Goal: Task Accomplishment & Management: Use online tool/utility

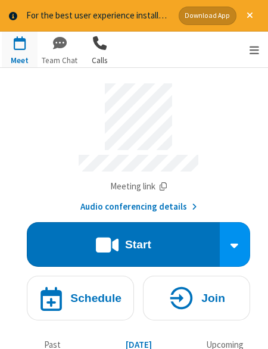
click at [105, 38] on span "button" at bounding box center [100, 43] width 36 height 23
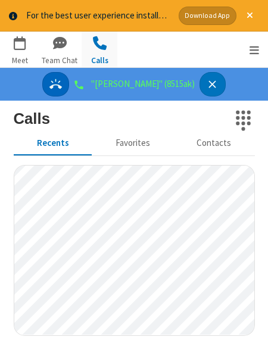
click at [62, 88] on icon "Answer" at bounding box center [55, 84] width 13 height 13
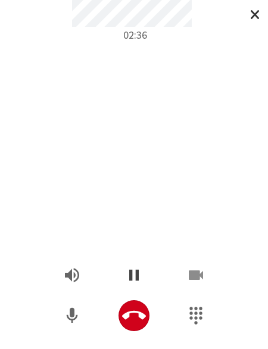
click at [142, 279] on icon "Hold" at bounding box center [134, 275] width 19 height 19
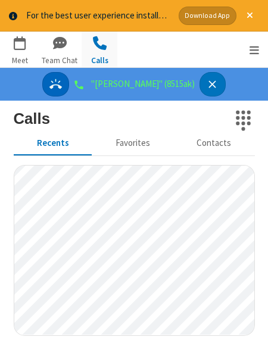
click at [62, 82] on icon "Answer" at bounding box center [55, 84] width 13 height 10
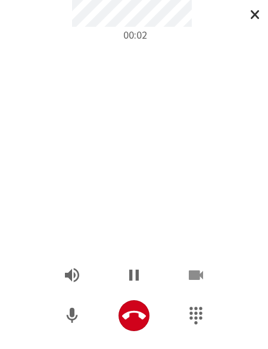
click at [117, 113] on div "00:02" at bounding box center [134, 125] width 250 height 251
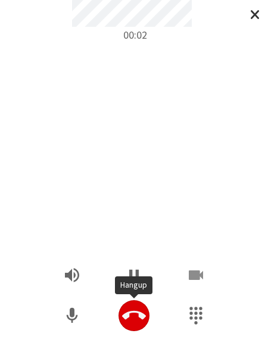
click at [128, 323] on icon "Hangup" at bounding box center [134, 316] width 24 height 24
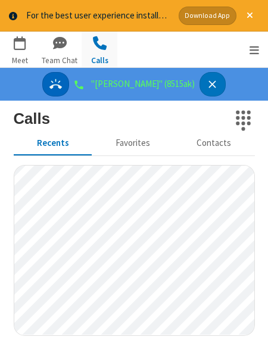
click at [62, 89] on icon "Answer" at bounding box center [55, 84] width 13 height 13
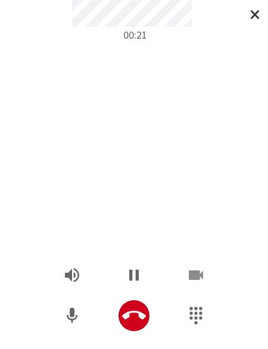
click at [75, 100] on div "00:21" at bounding box center [134, 125] width 250 height 251
click at [60, 83] on div "00:30" at bounding box center [134, 125] width 250 height 251
drag, startPoint x: 69, startPoint y: 318, endPoint x: 41, endPoint y: 342, distance: 36.7
click at [68, 318] on icon "Mute" at bounding box center [72, 315] width 11 height 15
click at [91, 42] on div "01:43" at bounding box center [134, 125] width 250 height 251
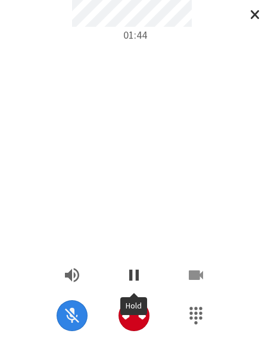
click at [138, 279] on icon "Hold" at bounding box center [134, 275] width 10 height 11
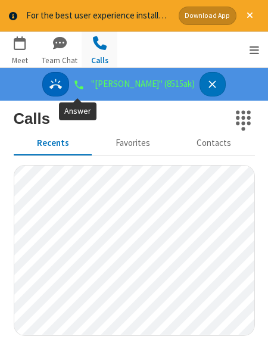
click at [62, 81] on icon "Answer" at bounding box center [55, 84] width 13 height 13
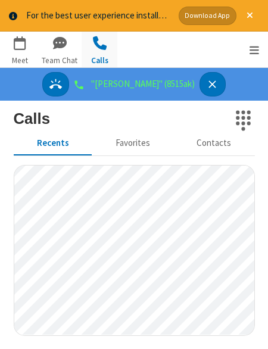
click at [52, 86] on div ""[PERSON_NAME]" (8515ak)" at bounding box center [134, 84] width 268 height 33
drag, startPoint x: 91, startPoint y: 86, endPoint x: 83, endPoint y: 99, distance: 15.6
click at [91, 85] on div ""[PERSON_NAME]" (8515ak)" at bounding box center [134, 84] width 184 height 24
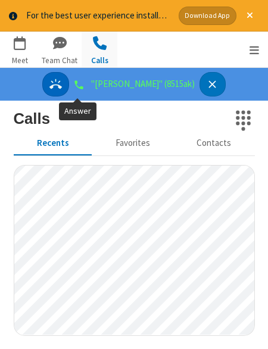
click at [69, 90] on button "Answer" at bounding box center [55, 84] width 27 height 24
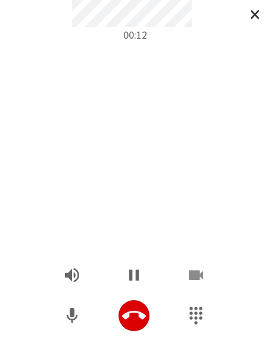
click at [136, 314] on icon "Hangup" at bounding box center [134, 316] width 24 height 24
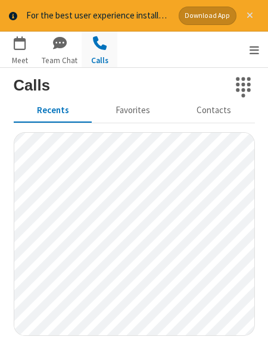
click at [252, 17] on span "Close alert" at bounding box center [250, 16] width 7 height 10
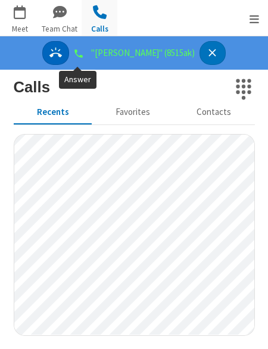
click at [62, 49] on icon "Answer" at bounding box center [55, 53] width 13 height 13
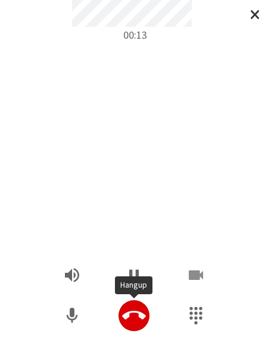
click at [129, 314] on icon "Hangup" at bounding box center [134, 315] width 24 height 9
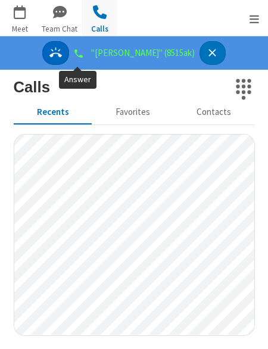
click at [62, 55] on icon "Answer" at bounding box center [55, 53] width 13 height 13
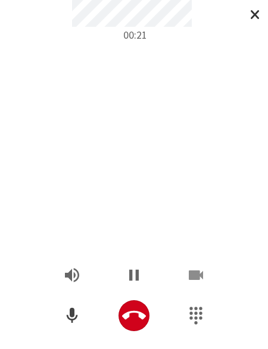
click at [69, 314] on icon "Mute" at bounding box center [72, 316] width 19 height 19
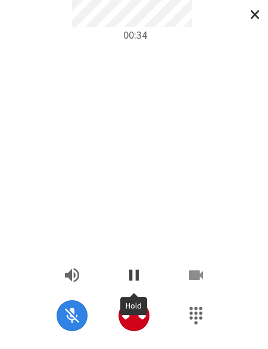
click at [141, 277] on icon "Hold" at bounding box center [134, 275] width 19 height 19
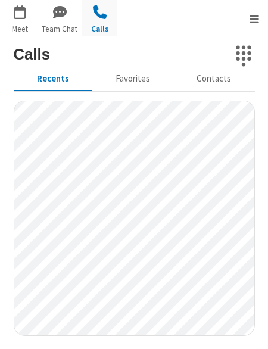
click at [137, 16] on div "Go to Meet Go to Team Chat Go to Drive Go to Calls" at bounding box center [134, 18] width 268 height 36
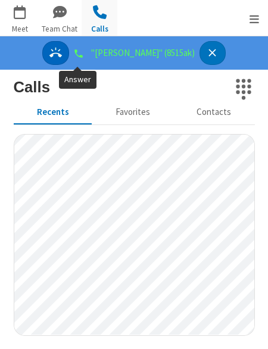
click at [62, 53] on icon "Answer" at bounding box center [55, 53] width 13 height 13
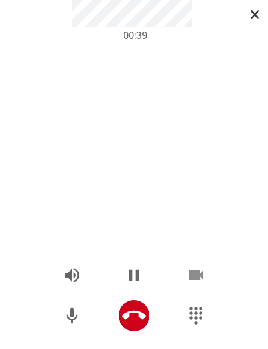
click at [125, 82] on div "00:39" at bounding box center [134, 125] width 250 height 251
click at [127, 315] on icon "Hangup" at bounding box center [134, 315] width 24 height 9
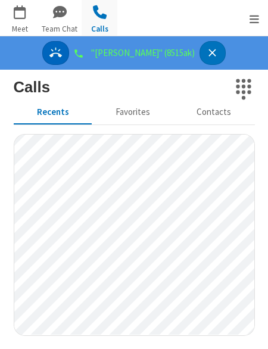
click at [66, 57] on button "Answer" at bounding box center [55, 53] width 27 height 24
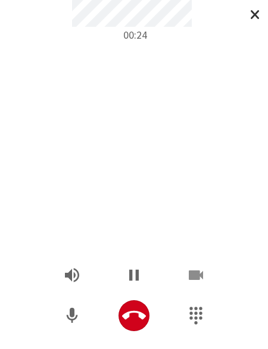
click at [125, 109] on div "00:24" at bounding box center [134, 125] width 250 height 251
click at [137, 277] on icon "Hold" at bounding box center [134, 275] width 10 height 11
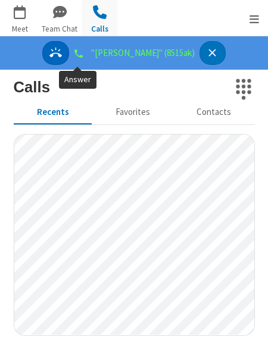
click at [62, 54] on icon "Answer" at bounding box center [55, 53] width 13 height 13
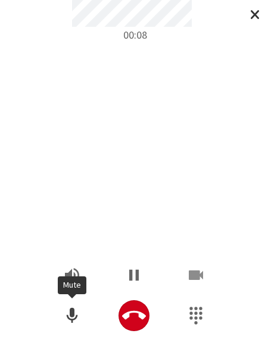
drag, startPoint x: 78, startPoint y: 318, endPoint x: 64, endPoint y: 348, distance: 32.3
click at [78, 319] on icon "Mute" at bounding box center [72, 316] width 19 height 19
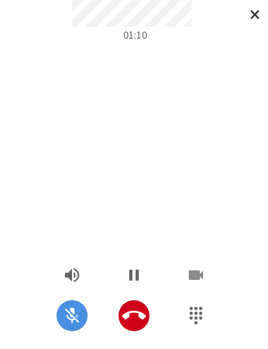
click at [199, 64] on div "01:10" at bounding box center [134, 125] width 250 height 251
click at [142, 278] on icon "Hold" at bounding box center [134, 275] width 19 height 19
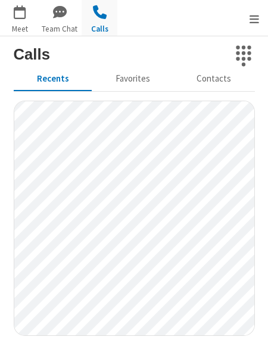
click at [176, 25] on div "Go to Meet Go to Team Chat Go to Drive Go to Calls" at bounding box center [134, 18] width 268 height 36
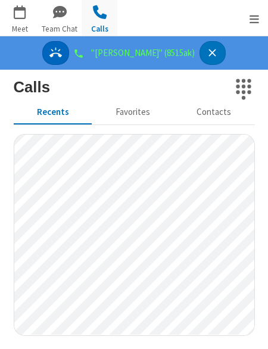
click at [62, 54] on icon "Answer" at bounding box center [55, 53] width 13 height 10
click at [69, 53] on button "Answer" at bounding box center [55, 53] width 27 height 24
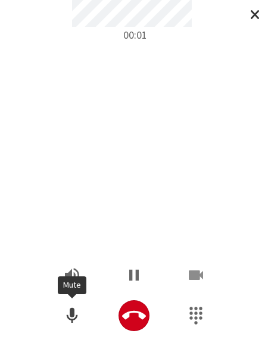
click at [76, 312] on icon "Mute" at bounding box center [72, 316] width 19 height 19
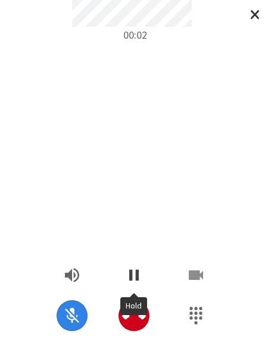
click at [138, 273] on icon "Hold" at bounding box center [134, 275] width 10 height 11
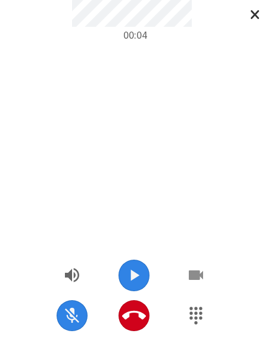
click at [137, 273] on icon "Un-Hold" at bounding box center [134, 275] width 19 height 19
click at [137, 271] on icon "Hold" at bounding box center [134, 275] width 10 height 11
click at [137, 271] on icon "Un-Hold" at bounding box center [134, 275] width 19 height 19
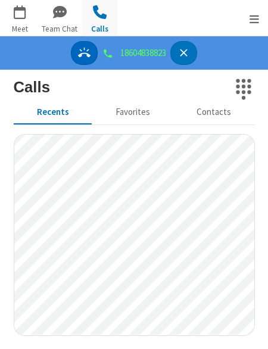
click at [89, 55] on icon "Answer" at bounding box center [84, 53] width 13 height 10
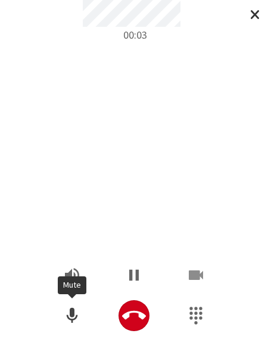
click at [71, 312] on icon "Mute" at bounding box center [72, 315] width 11 height 15
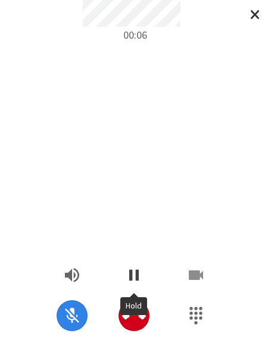
click at [129, 277] on icon "Hold" at bounding box center [134, 275] width 19 height 19
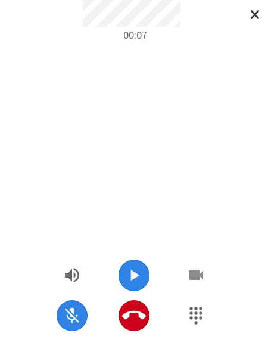
click at [130, 276] on icon "Un-Hold" at bounding box center [134, 275] width 19 height 19
click at [131, 276] on icon "Hold" at bounding box center [134, 275] width 10 height 11
click at [131, 275] on icon "Un-Hold" at bounding box center [135, 275] width 9 height 11
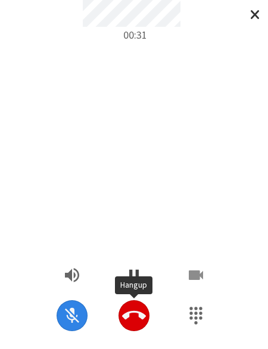
click at [142, 320] on icon "Hangup" at bounding box center [134, 316] width 24 height 24
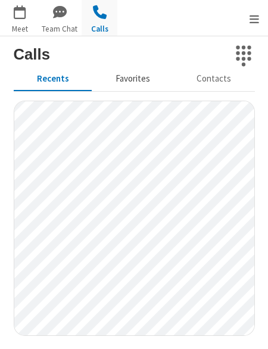
click at [137, 82] on button "Favorites" at bounding box center [132, 79] width 81 height 23
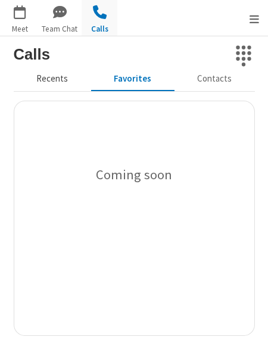
click at [66, 82] on button "Recents" at bounding box center [53, 79] width 78 height 23
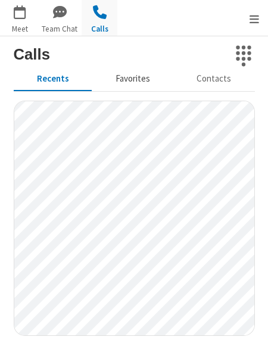
click at [138, 78] on button "Favorites" at bounding box center [132, 79] width 81 height 23
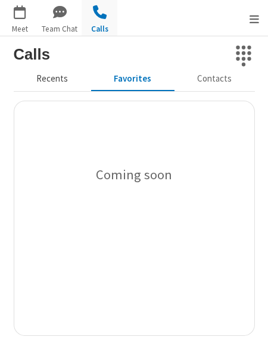
click at [61, 78] on button "Recents" at bounding box center [53, 79] width 78 height 23
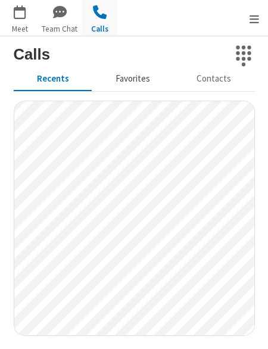
click at [120, 78] on button "Favorites" at bounding box center [132, 79] width 81 height 23
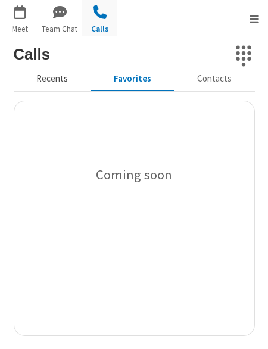
drag, startPoint x: 48, startPoint y: 79, endPoint x: 54, endPoint y: 80, distance: 6.0
click at [48, 80] on button "Recents" at bounding box center [53, 79] width 78 height 23
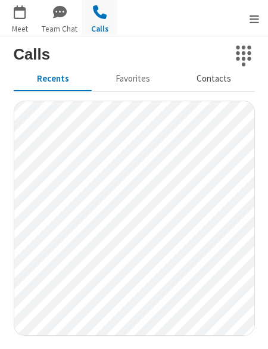
click at [222, 78] on button "Contacts" at bounding box center [214, 79] width 81 height 23
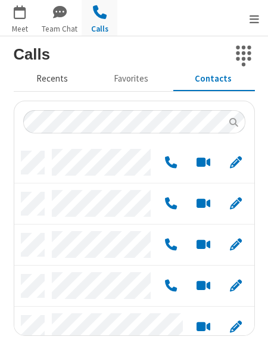
scroll to position [193, 240]
click at [36, 82] on button "Recents" at bounding box center [53, 79] width 78 height 23
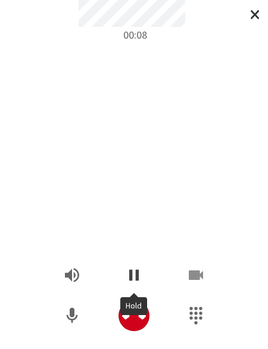
click at [131, 278] on icon "Hold" at bounding box center [134, 275] width 10 height 11
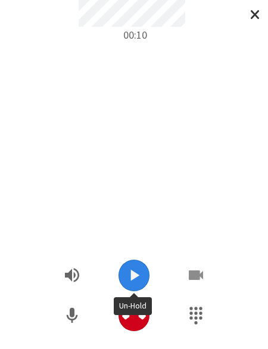
click at [137, 274] on icon "Un-Hold" at bounding box center [135, 275] width 9 height 11
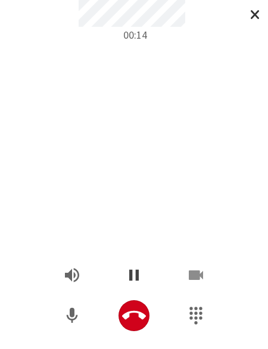
click at [137, 274] on icon "Hold" at bounding box center [134, 275] width 10 height 11
click at [137, 274] on icon "Un-Hold" at bounding box center [135, 275] width 9 height 11
